Goal: Information Seeking & Learning: Check status

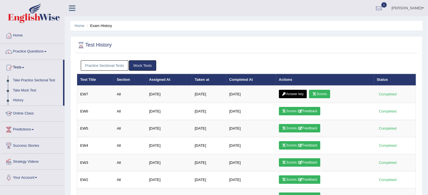
click at [100, 66] on link "Practice Sectional Tests" at bounding box center [105, 65] width 48 height 10
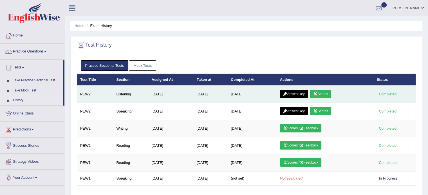
click at [326, 92] on link "Scores" at bounding box center [320, 94] width 21 height 8
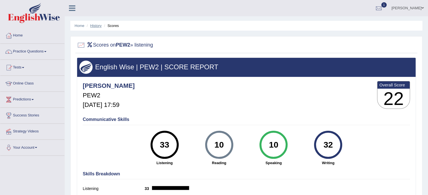
click at [100, 25] on link "History" at bounding box center [95, 26] width 11 height 4
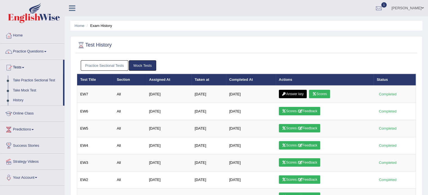
click at [97, 63] on link "Practice Sectional Tests" at bounding box center [105, 65] width 48 height 10
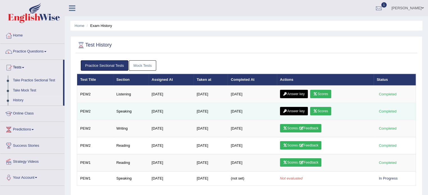
click at [329, 109] on link "Scores" at bounding box center [320, 111] width 21 height 8
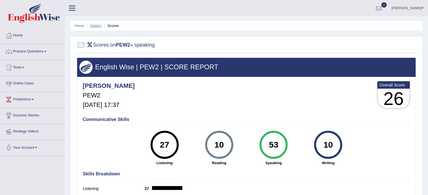
click at [94, 24] on link "History" at bounding box center [95, 26] width 11 height 4
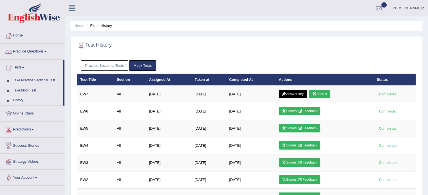
click at [101, 67] on link "Practice Sectional Tests" at bounding box center [105, 65] width 48 height 10
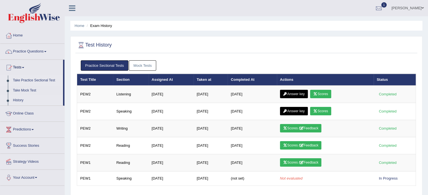
click at [43, 77] on link "Take Practice Sectional Test" at bounding box center [36, 81] width 53 height 10
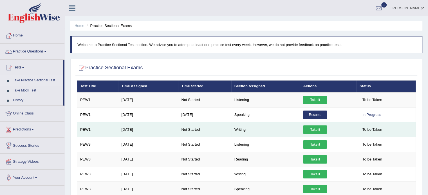
click at [313, 130] on link "Take it" at bounding box center [315, 130] width 24 height 8
